Goal: Task Accomplishment & Management: Use online tool/utility

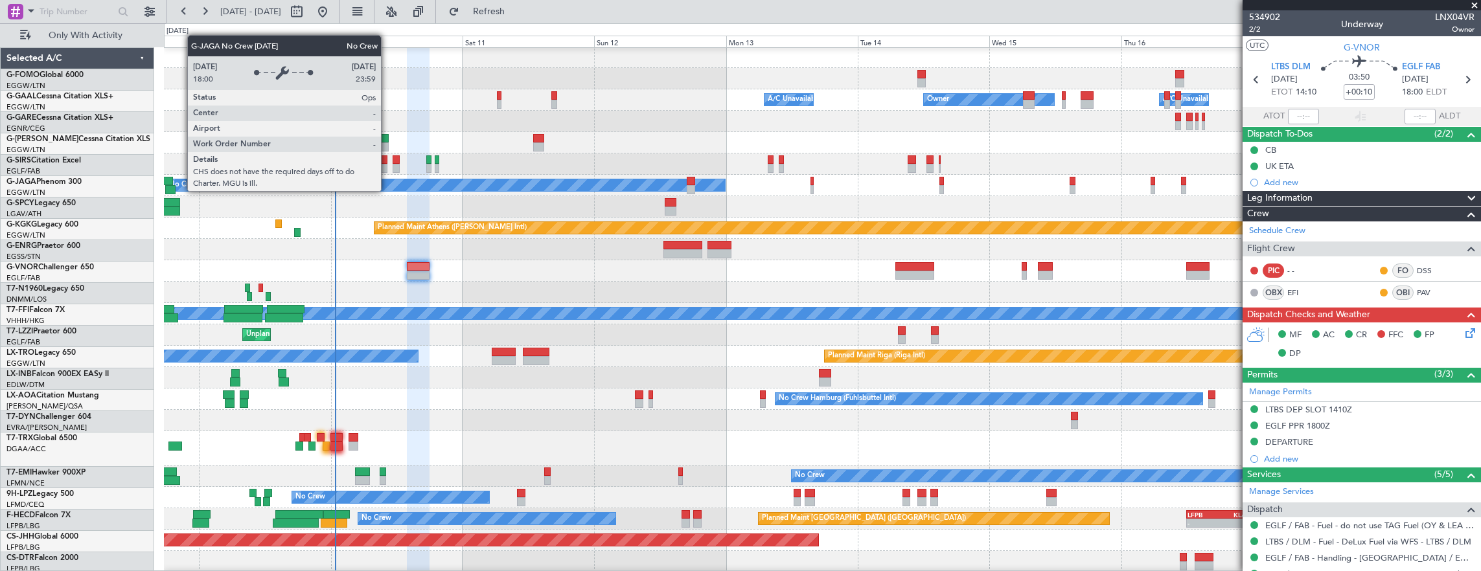
scroll to position [1, 0]
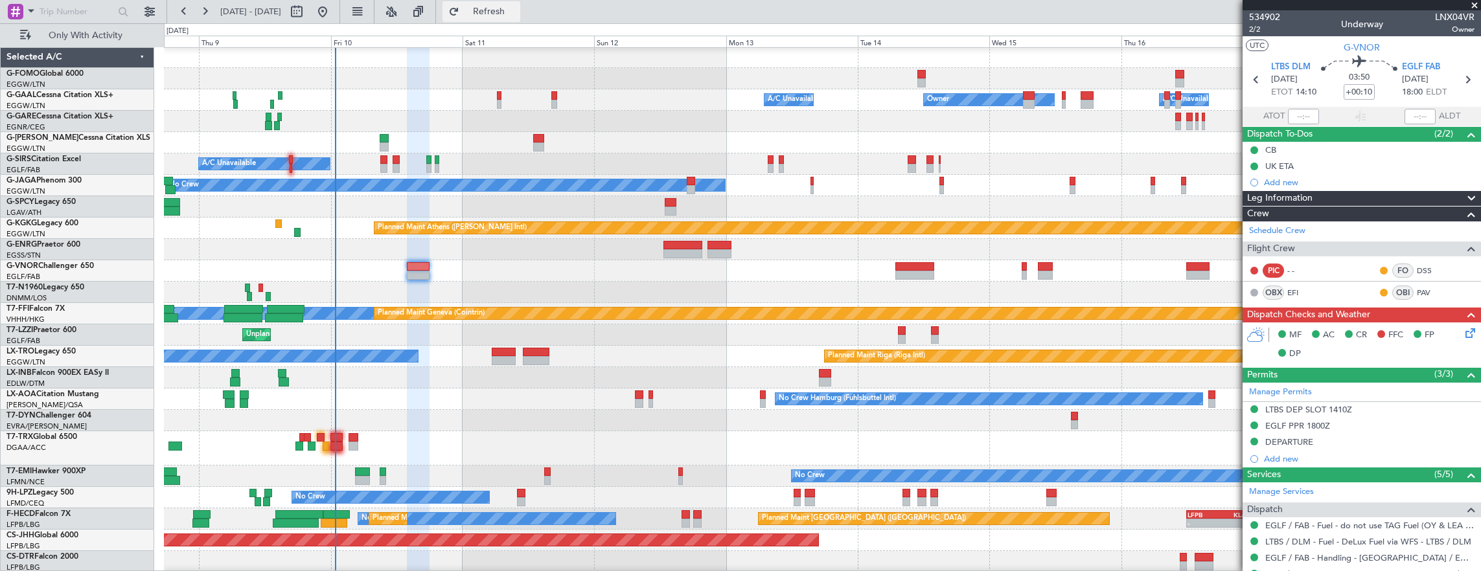
click at [498, 7] on button "Refresh" at bounding box center [481, 11] width 78 height 21
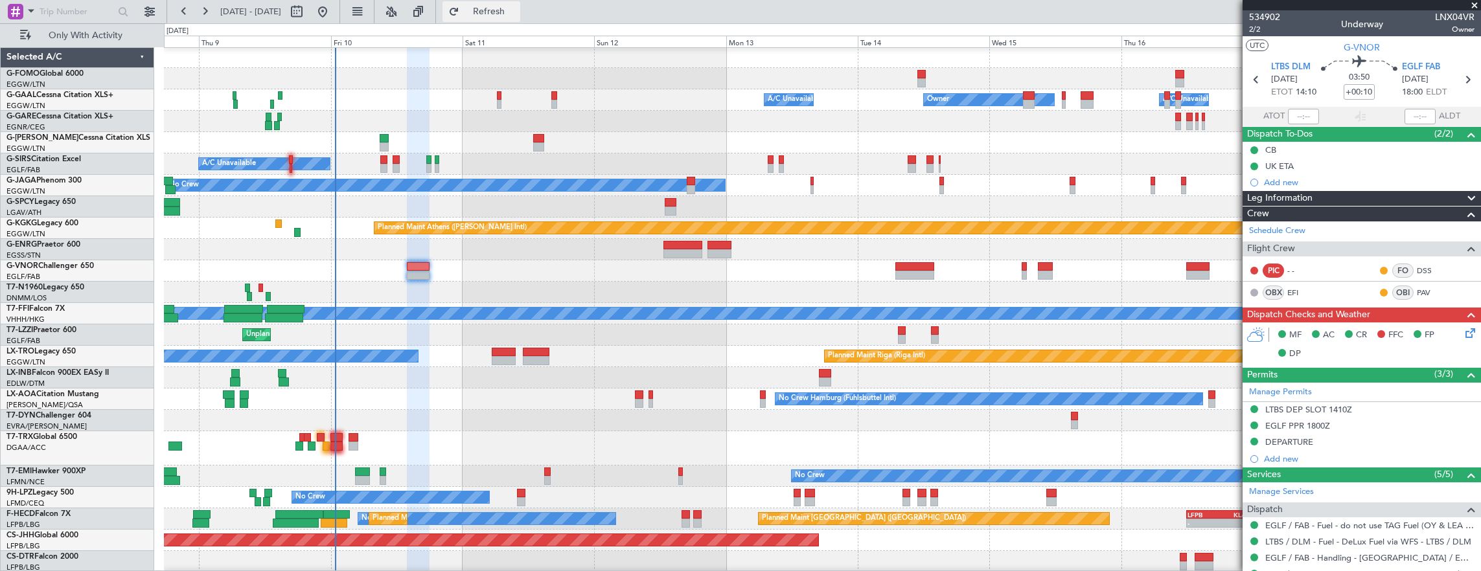
click at [513, 11] on span "Refresh" at bounding box center [489, 11] width 54 height 9
click at [1463, 334] on icon at bounding box center [1468, 331] width 10 height 10
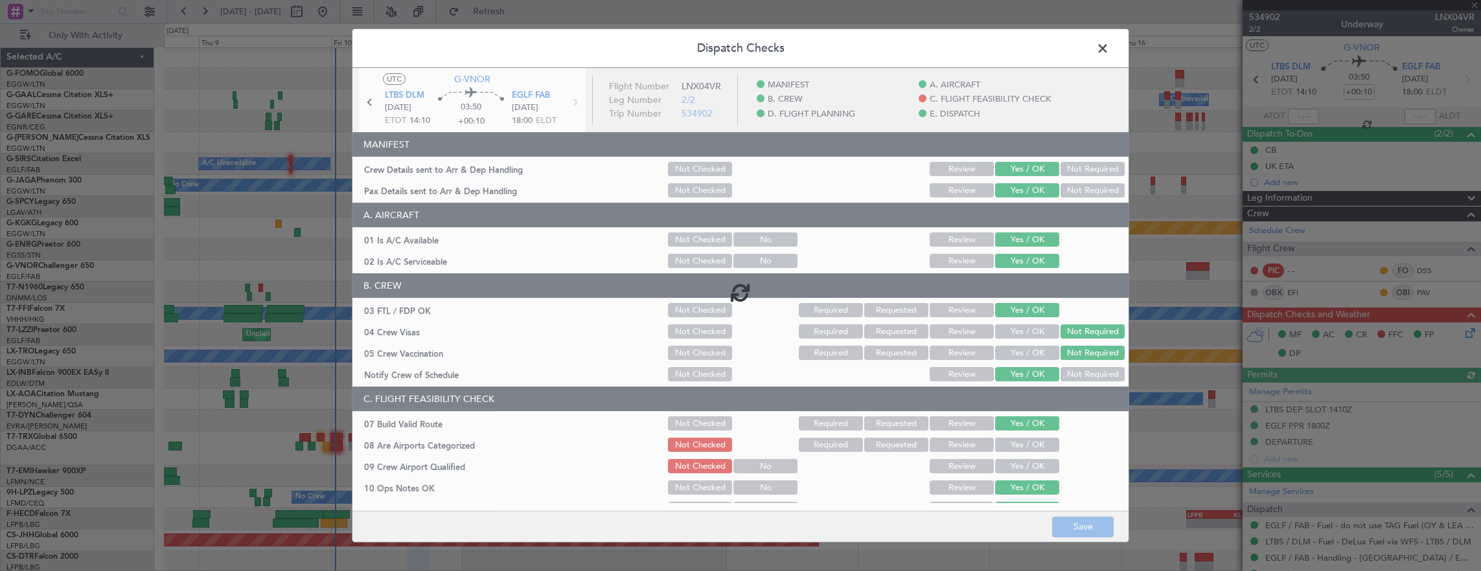
click at [1027, 444] on div at bounding box center [740, 292] width 776 height 448
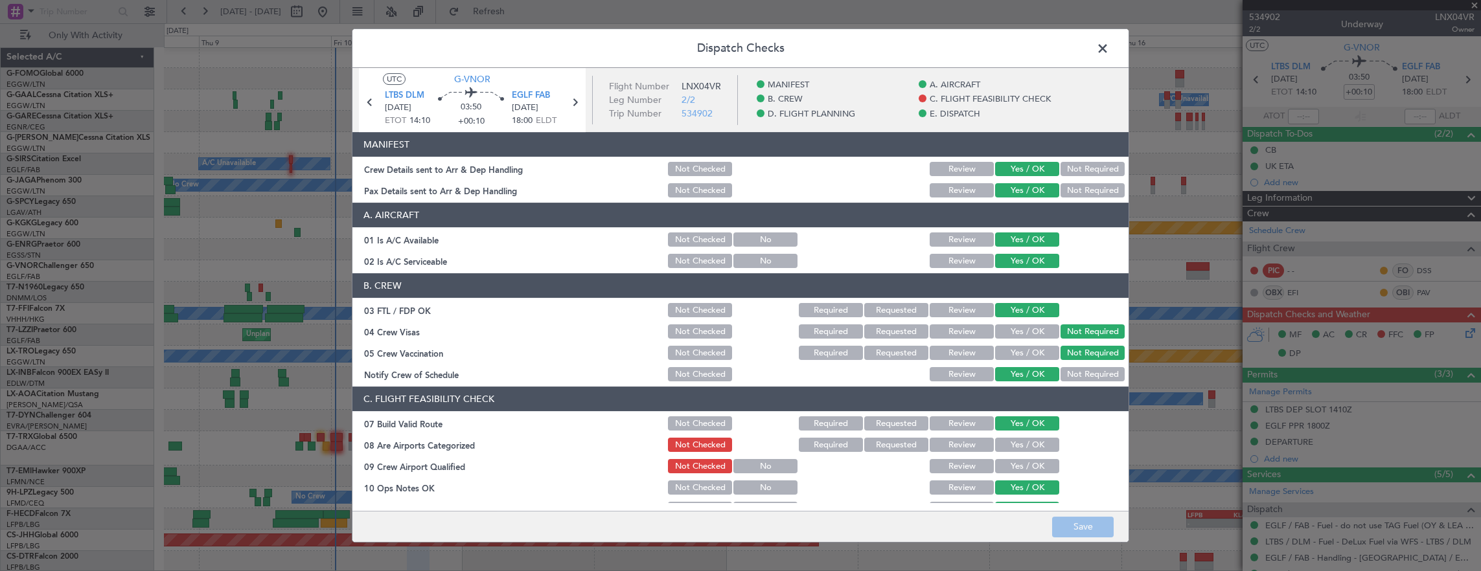
click at [1046, 451] on button "Yes / OK" at bounding box center [1027, 445] width 64 height 14
click at [1009, 472] on button "Yes / OK" at bounding box center [1027, 466] width 64 height 14
click at [1072, 525] on button "Save" at bounding box center [1083, 527] width 62 height 21
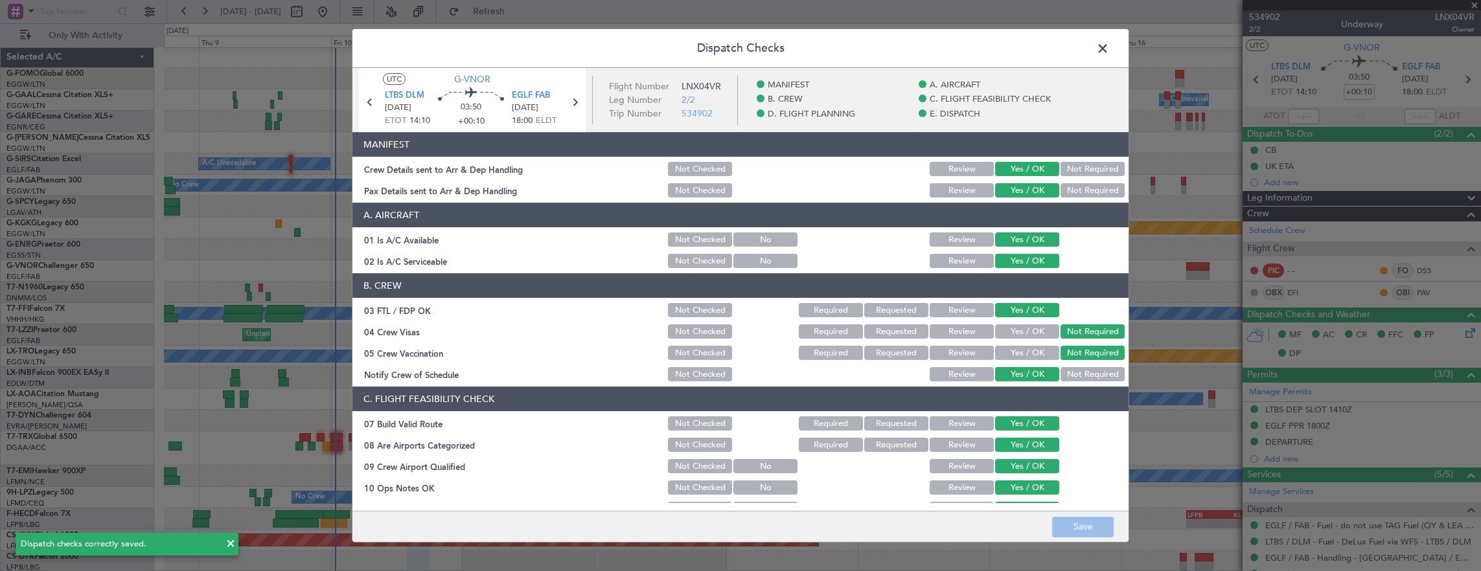
click at [1109, 44] on span at bounding box center [1109, 52] width 0 height 26
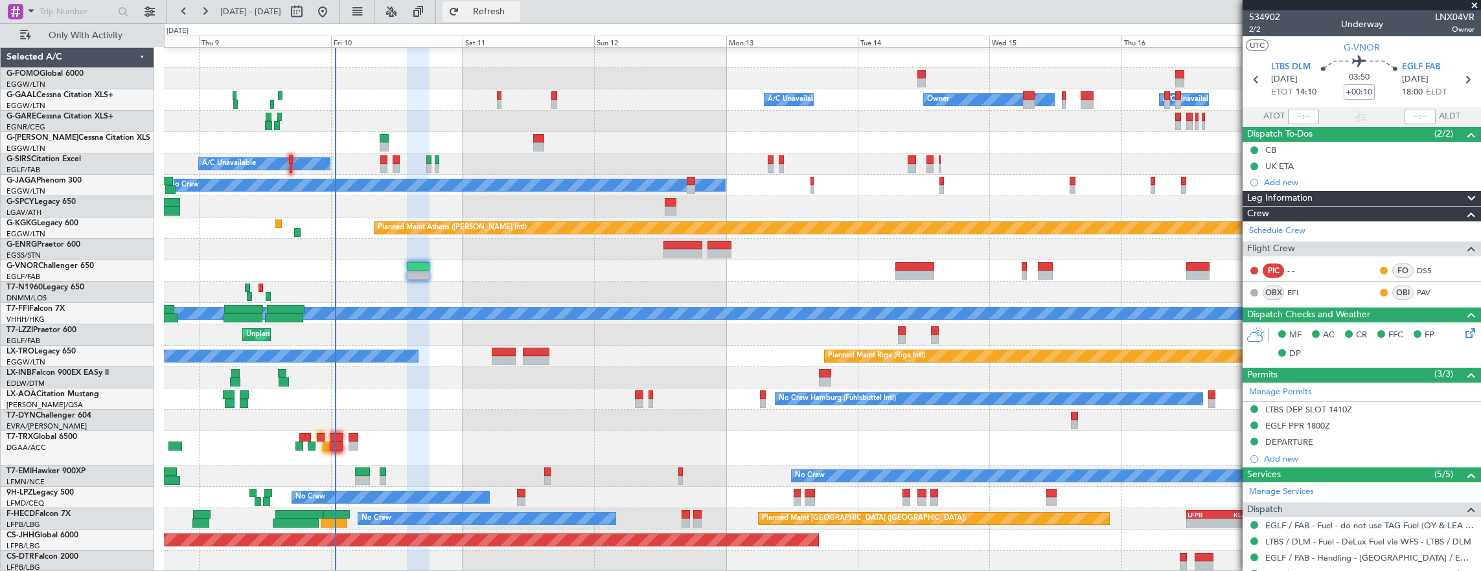
click at [516, 12] on span "Refresh" at bounding box center [489, 11] width 54 height 9
click at [365, 272] on div "Owner A/C Unavailable Owner Owner A/C Unavailable Planned Maint [GEOGRAPHIC_DAT…" at bounding box center [822, 310] width 1317 height 526
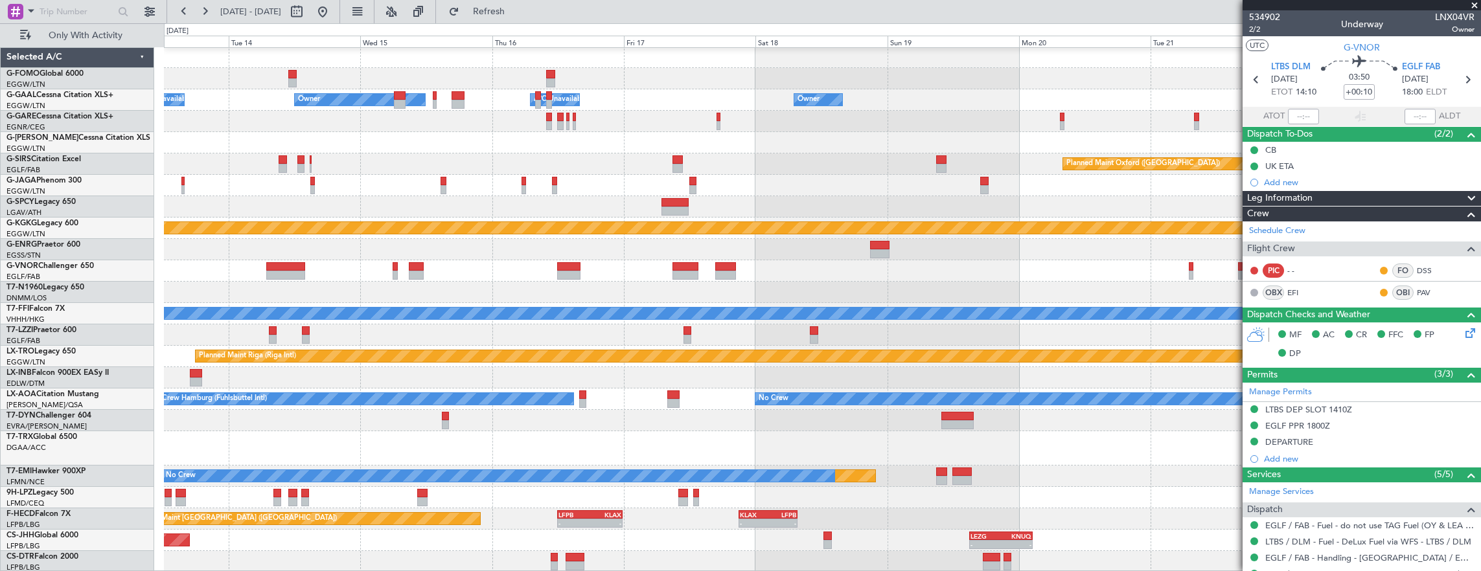
click at [216, 247] on div "Owner A/C Unavailable Owner Owner A/C Unavailable Owner Planned Maint [GEOGRAPH…" at bounding box center [822, 310] width 1317 height 526
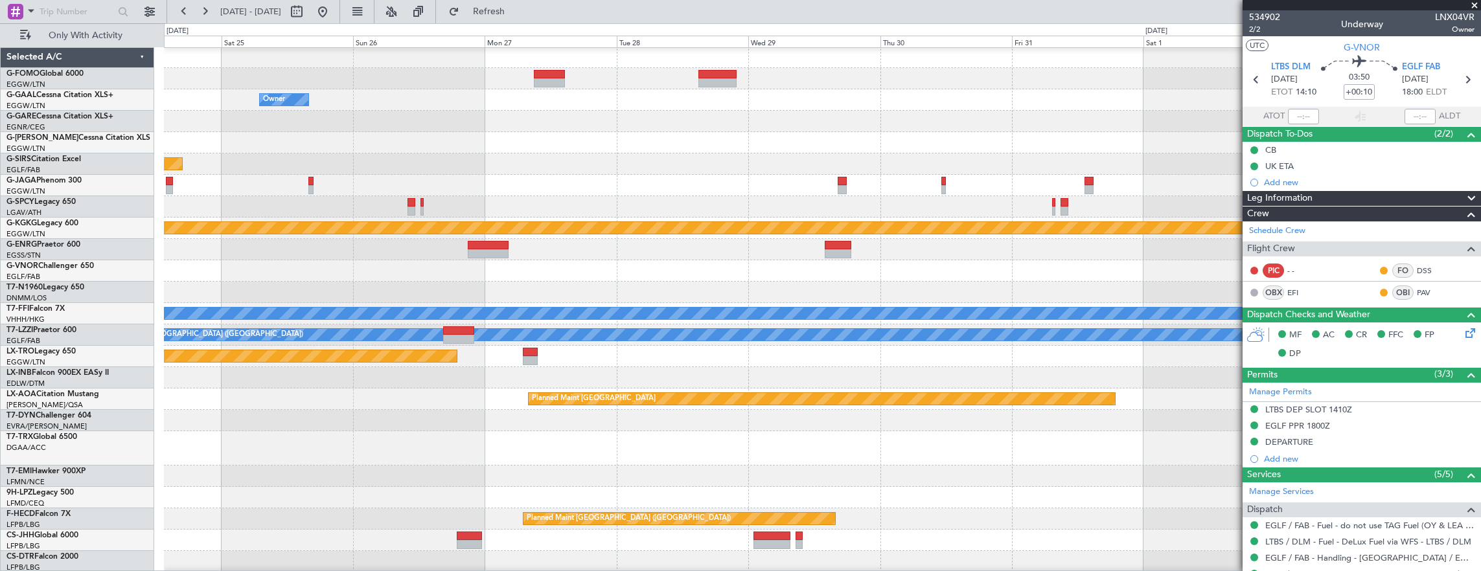
click at [184, 194] on div "Owner Planned Maint [GEOGRAPHIC_DATA] ([GEOGRAPHIC_DATA]) Planned Maint [GEOGRA…" at bounding box center [822, 310] width 1317 height 526
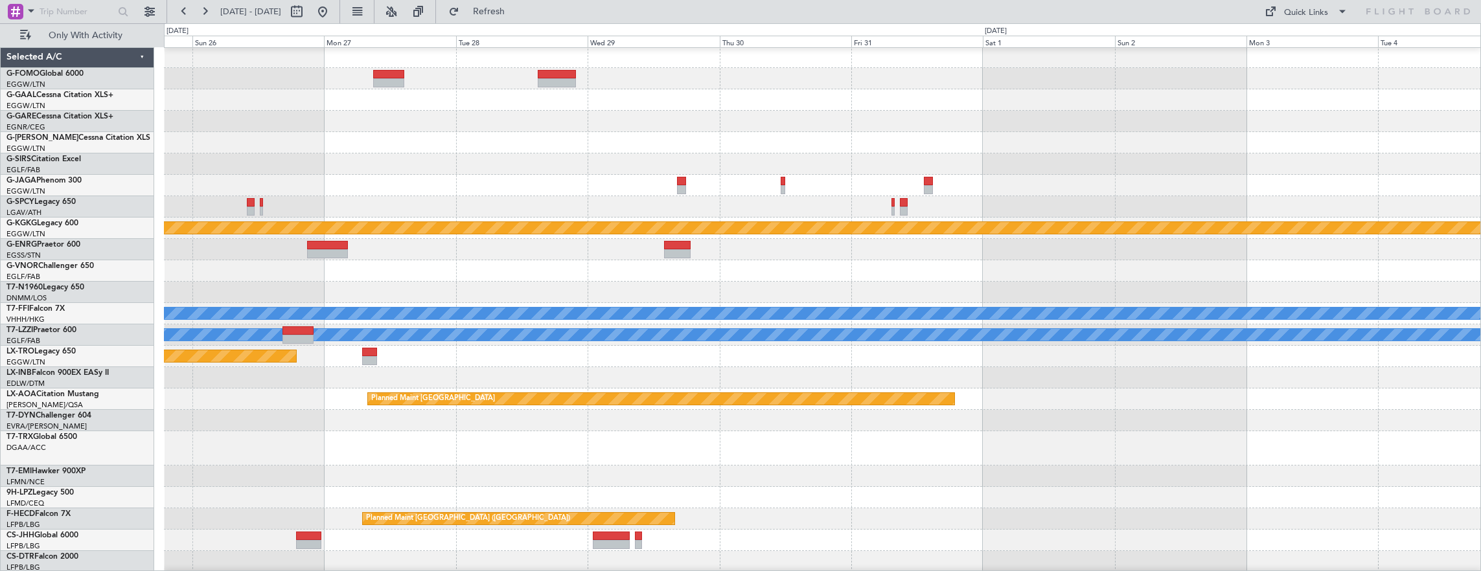
click at [412, 140] on div "Owner Planned Maint [GEOGRAPHIC_DATA] ([GEOGRAPHIC_DATA]) Planned Maint [GEOGRA…" at bounding box center [822, 310] width 1317 height 526
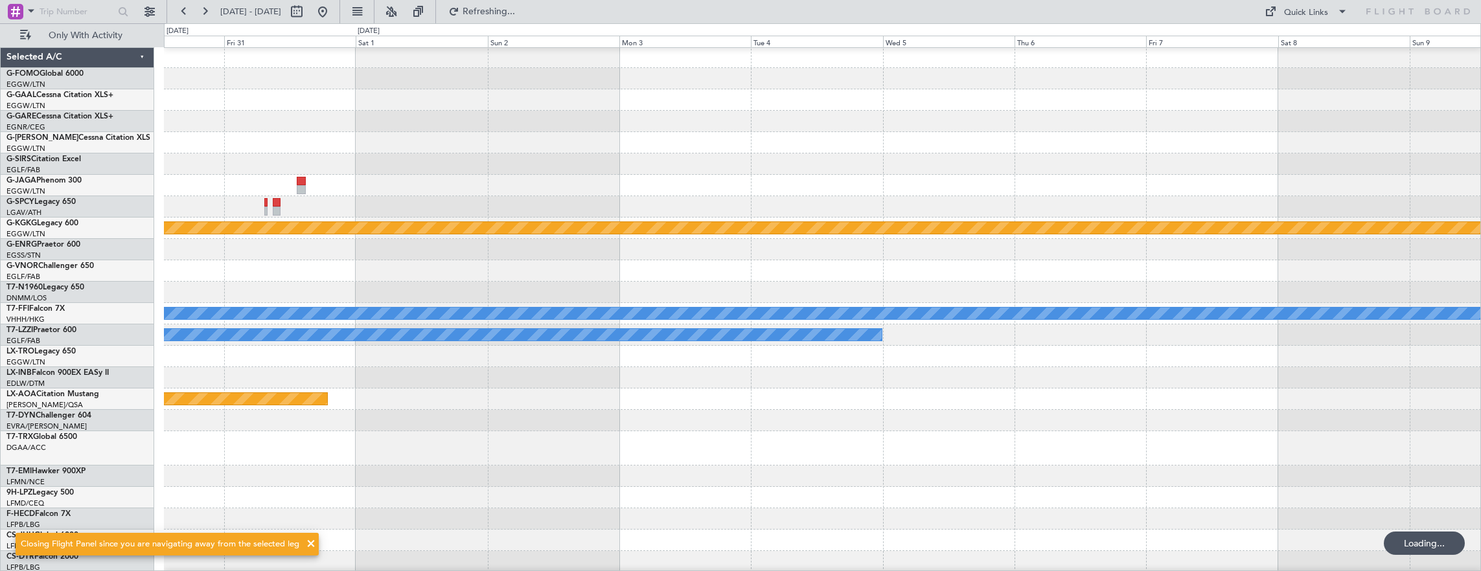
scroll to position [0, 0]
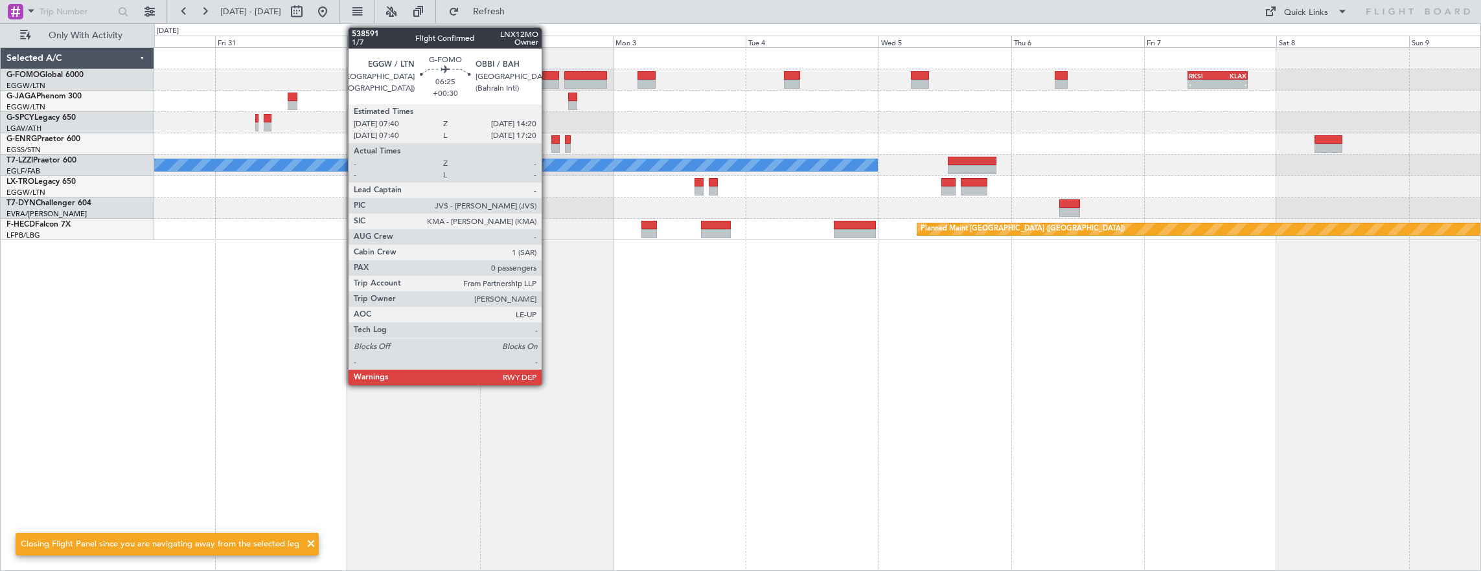
click at [548, 76] on div at bounding box center [540, 75] width 37 height 9
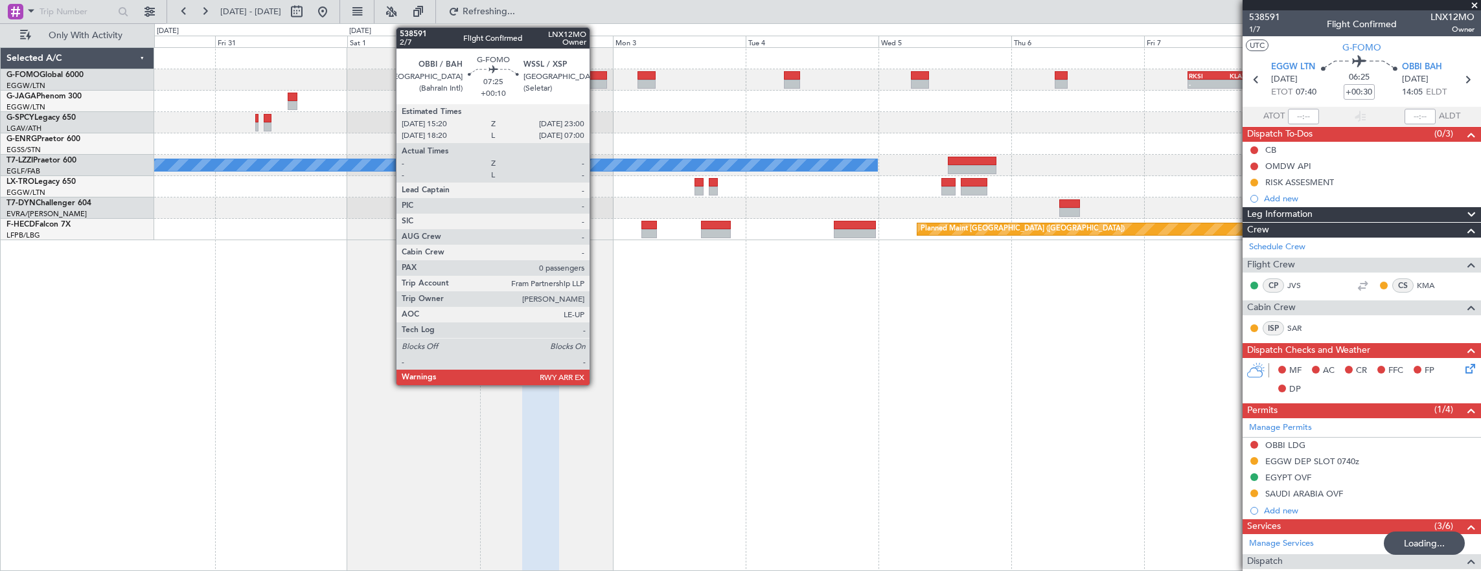
click at [596, 80] on div at bounding box center [585, 84] width 43 height 9
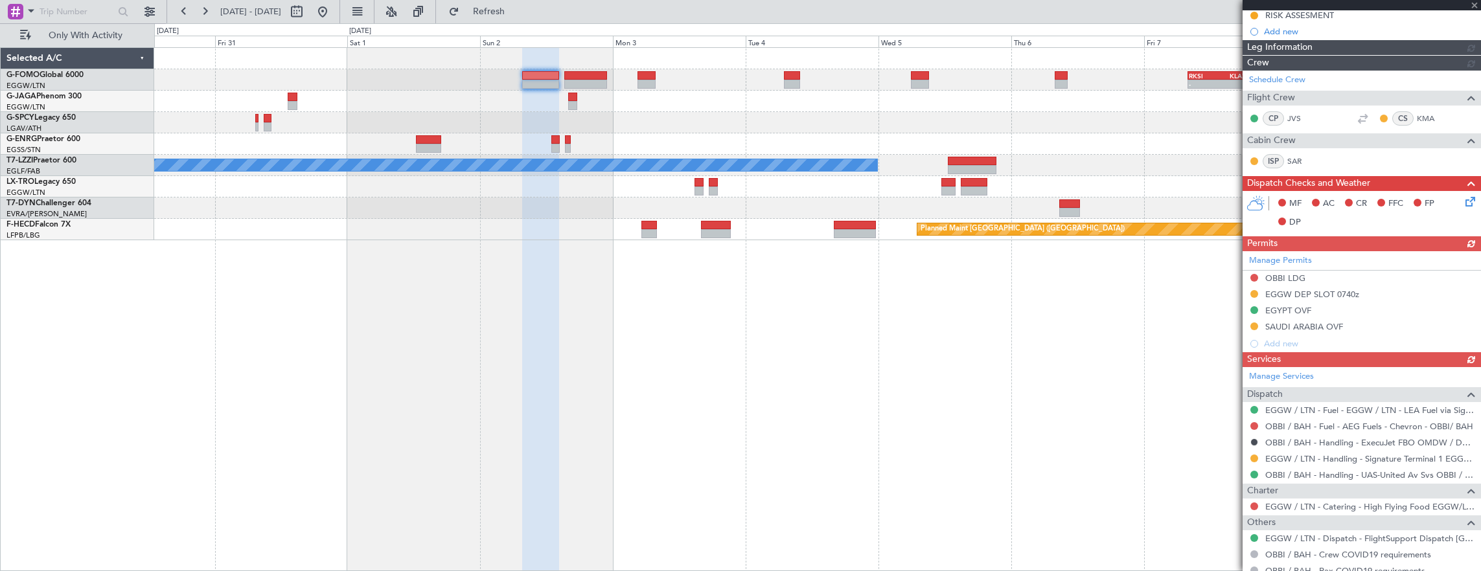
scroll to position [207, 0]
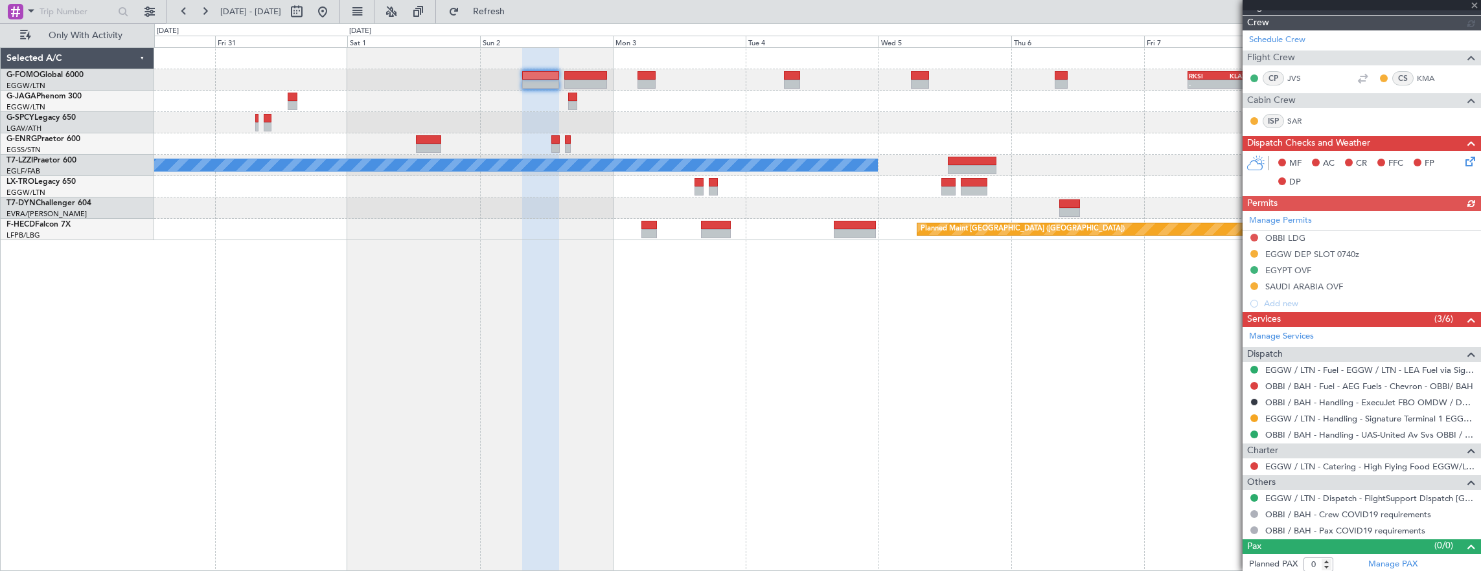
type input "+00:10"
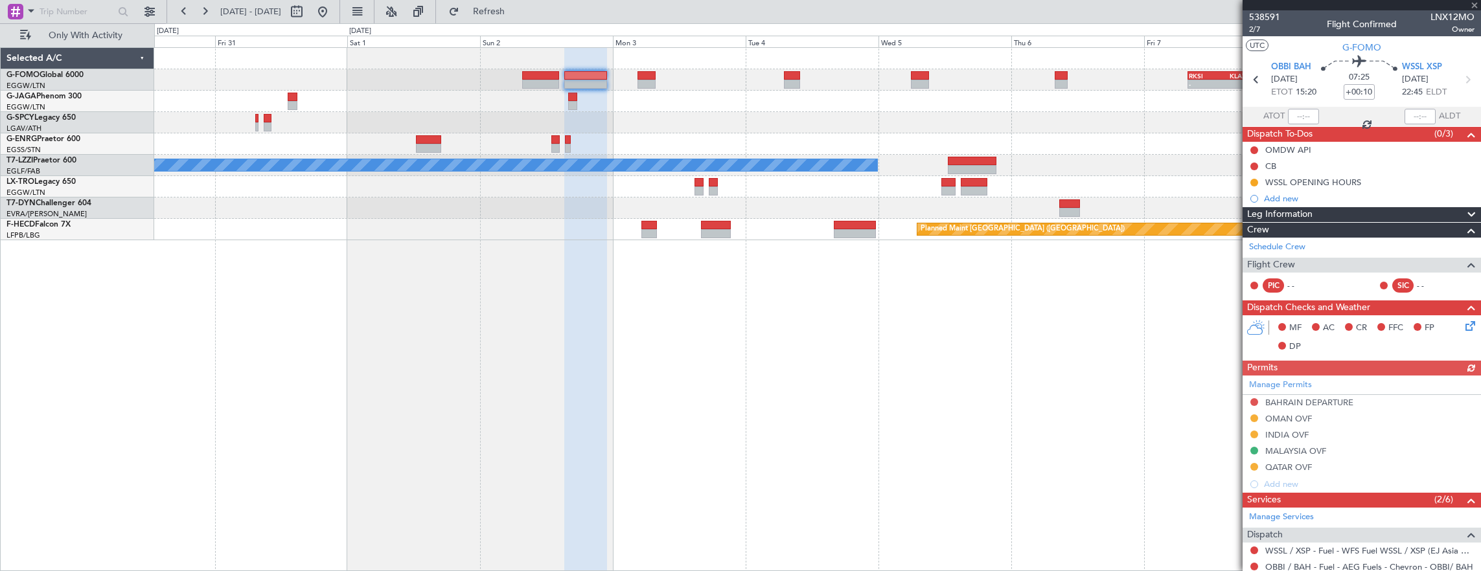
scroll to position [214, 0]
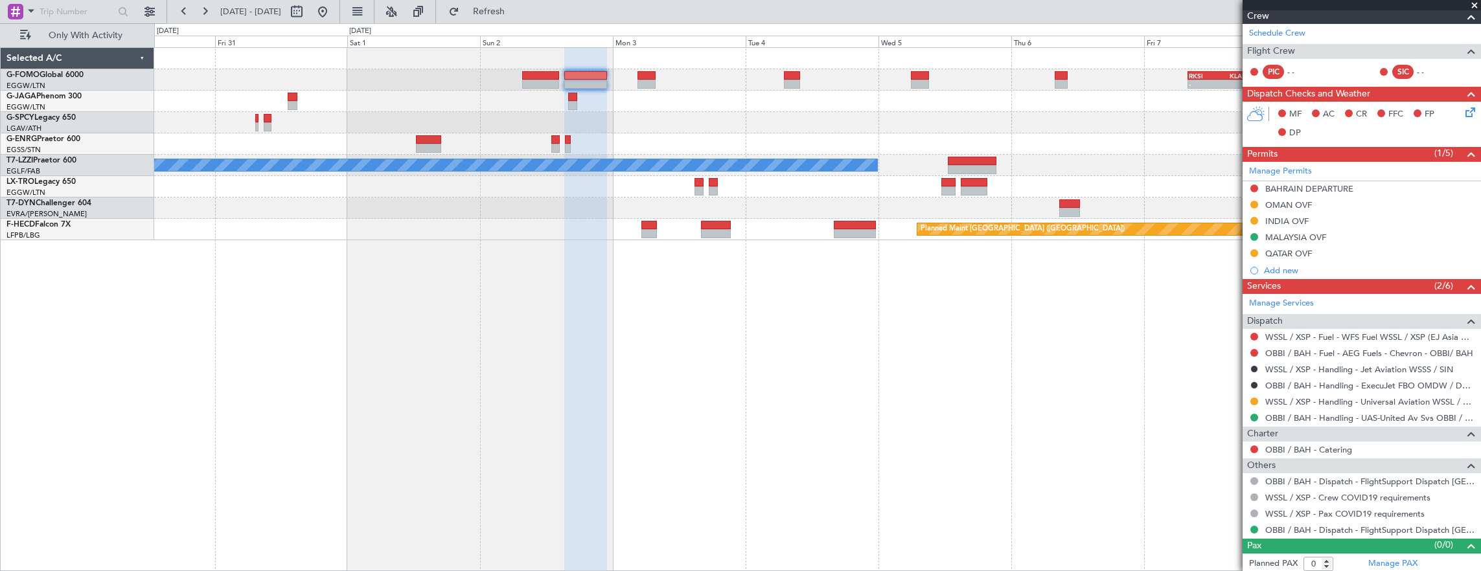
click at [1069, 254] on div "- - RKSI 08:00 Z KLAX 18:50 Z A/C Unavailable [GEOGRAPHIC_DATA] ([GEOGRAPHIC_DA…" at bounding box center [817, 309] width 1327 height 525
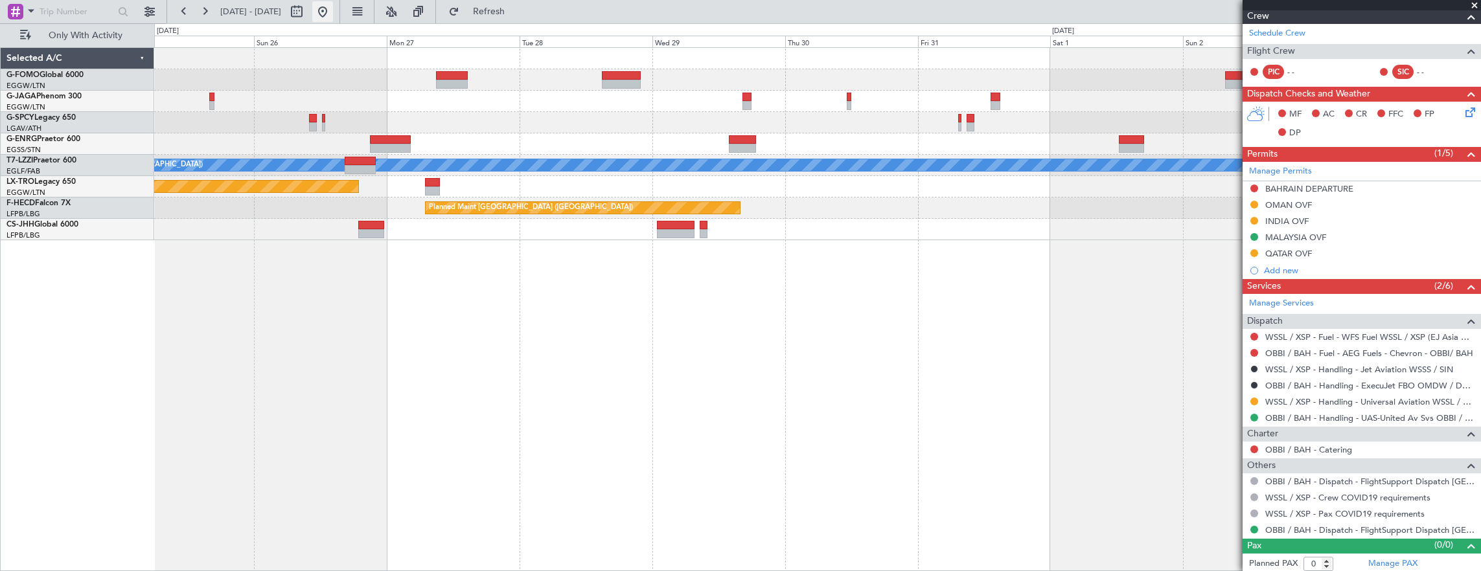
click at [333, 14] on button at bounding box center [322, 11] width 21 height 21
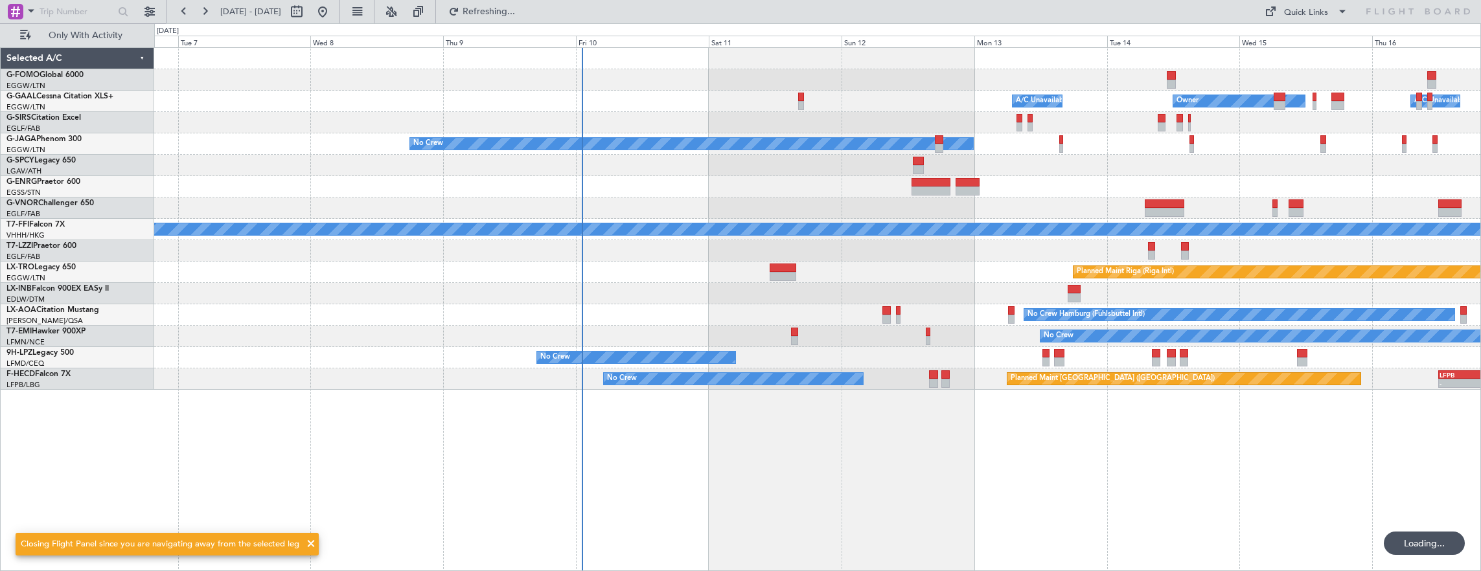
click at [571, 144] on div "No Crew" at bounding box center [817, 143] width 1327 height 21
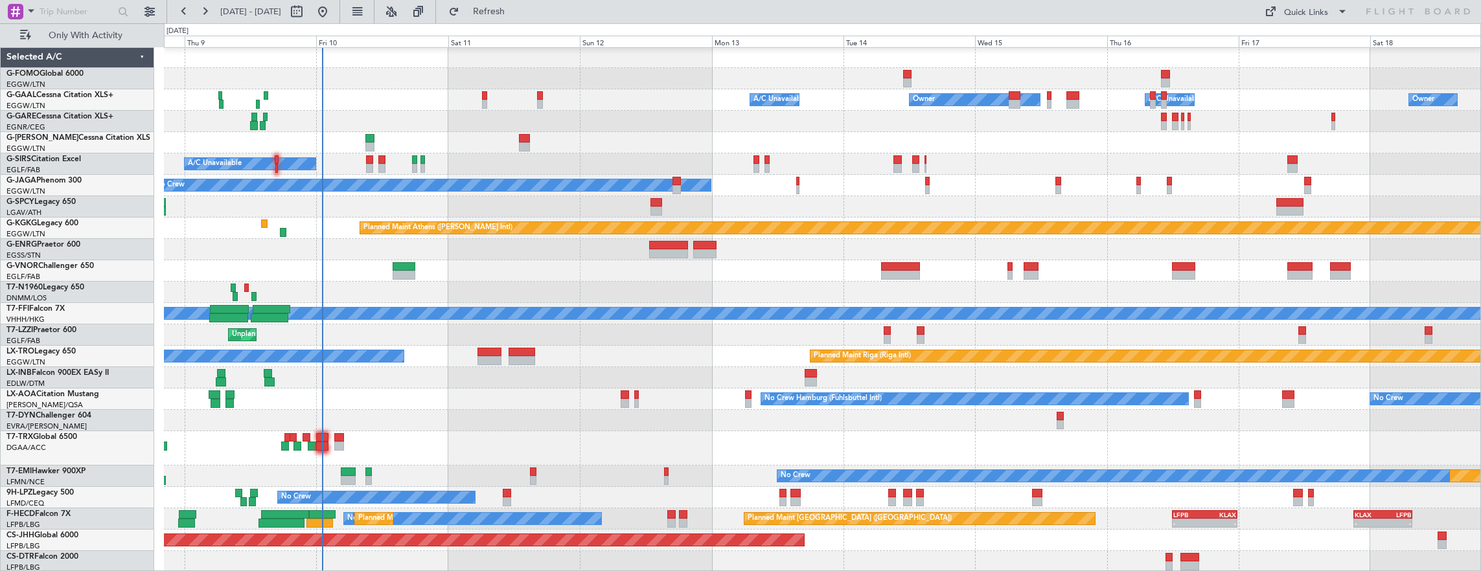
scroll to position [1, 0]
